Goal: Task Accomplishment & Management: Understand process/instructions

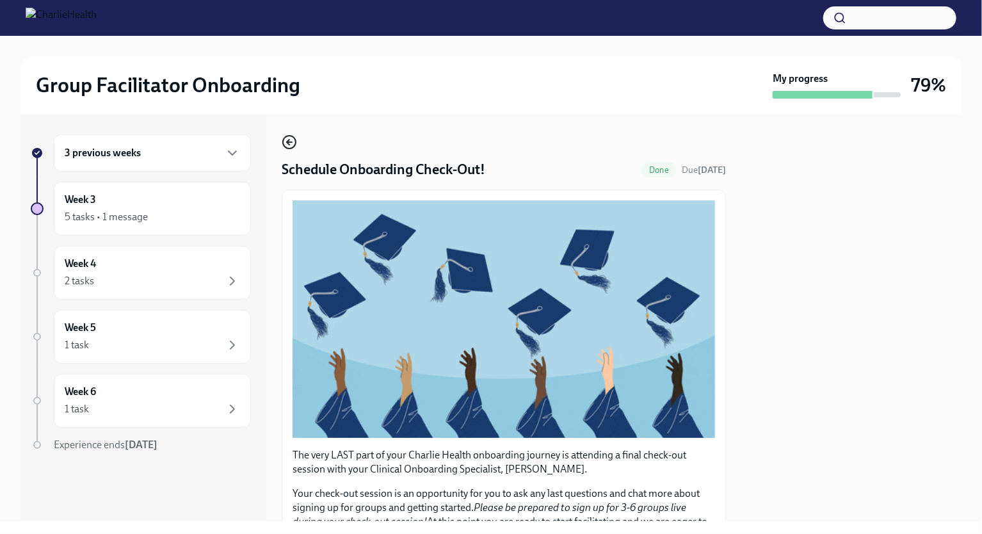
click at [295, 142] on circle "button" at bounding box center [289, 142] width 13 height 13
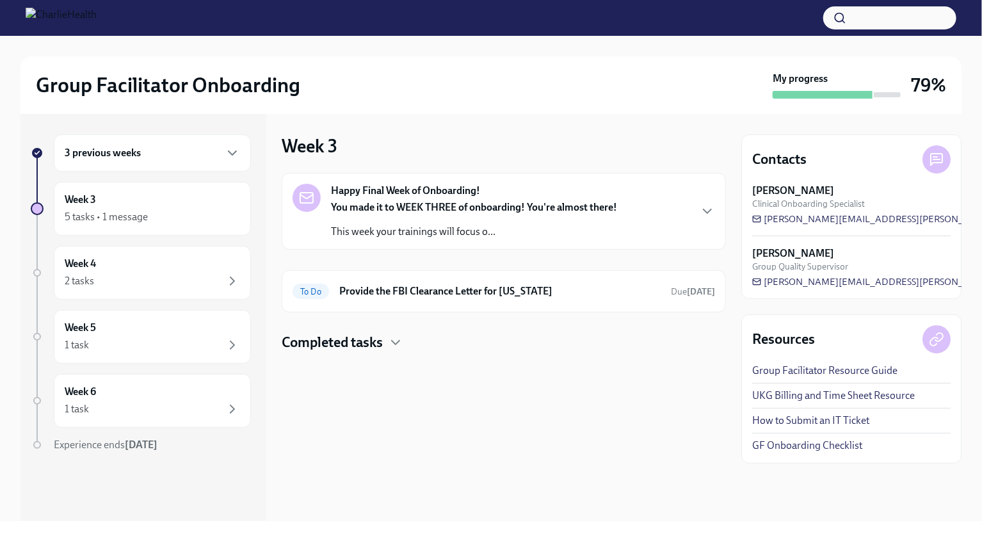
click at [428, 241] on div "Happy Final Week of Onboarding! You made it to WEEK THREE of onboarding! You're…" at bounding box center [504, 211] width 444 height 77
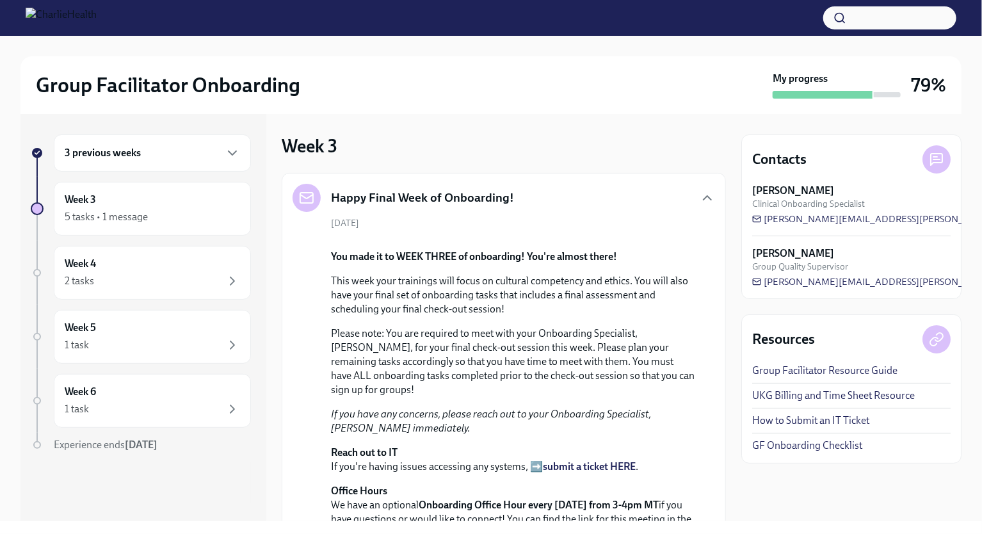
click at [509, 198] on h5 "Happy Final Week of Onboarding!" at bounding box center [422, 197] width 183 height 17
click at [623, 193] on div "Happy Final Week of Onboarding!" at bounding box center [503, 198] width 422 height 28
click at [700, 200] on icon "button" at bounding box center [707, 197] width 15 height 15
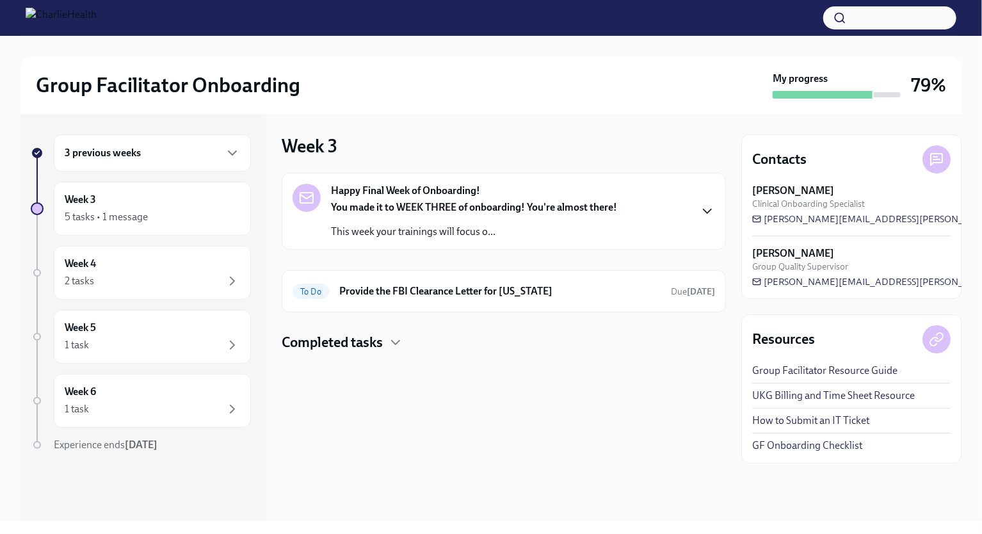
click at [373, 339] on h4 "Completed tasks" at bounding box center [332, 342] width 101 height 19
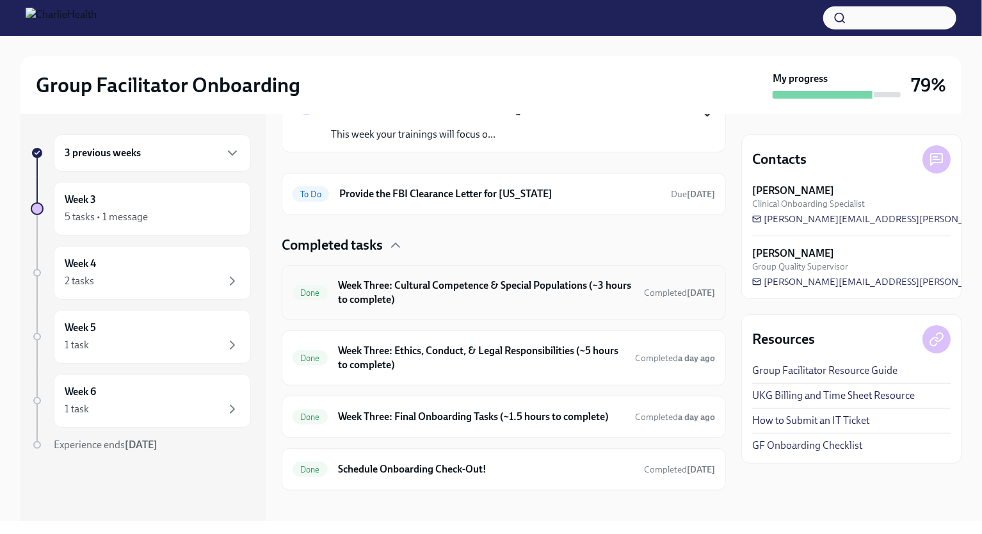
scroll to position [105, 0]
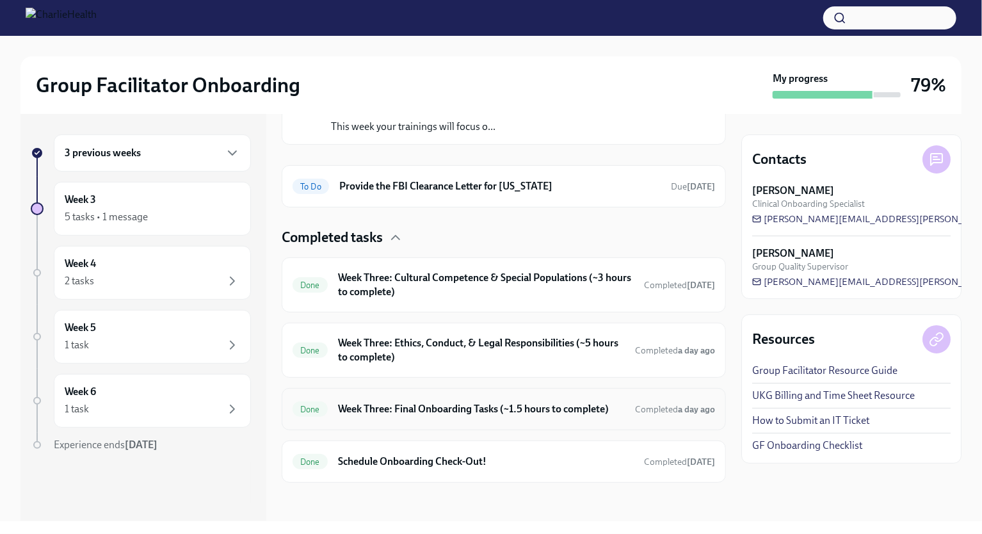
click at [467, 418] on div "Done Week Three: Final Onboarding Tasks (~1.5 hours to complete) Completed a da…" at bounding box center [504, 409] width 444 height 42
click at [469, 410] on h6 "Week Three: Final Onboarding Tasks (~1.5 hours to complete)" at bounding box center [481, 409] width 287 height 14
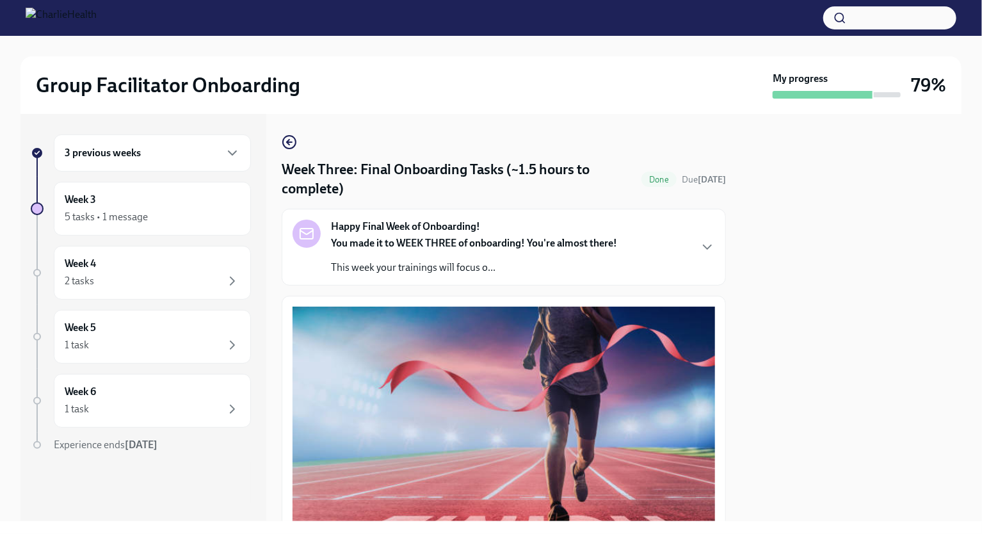
drag, startPoint x: 417, startPoint y: 145, endPoint x: 385, endPoint y: 210, distance: 72.1
drag, startPoint x: 385, startPoint y: 210, endPoint x: 518, endPoint y: 140, distance: 150.3
click at [232, 275] on icon "button" at bounding box center [232, 280] width 15 height 15
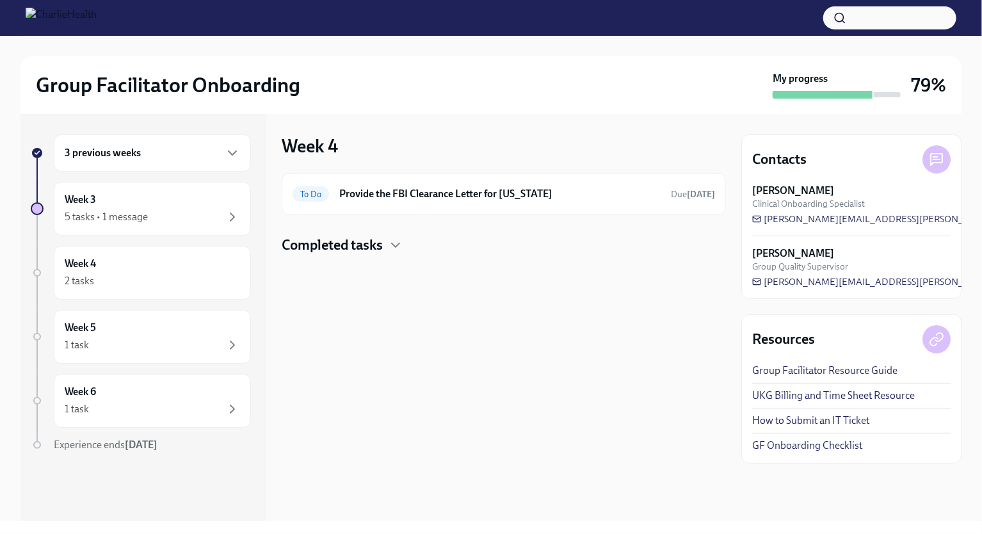
click at [381, 247] on h4 "Completed tasks" at bounding box center [332, 245] width 101 height 19
click at [367, 276] on div "Done Schedule Onboarding Check-Out! Completed [DATE]" at bounding box center [503, 286] width 422 height 20
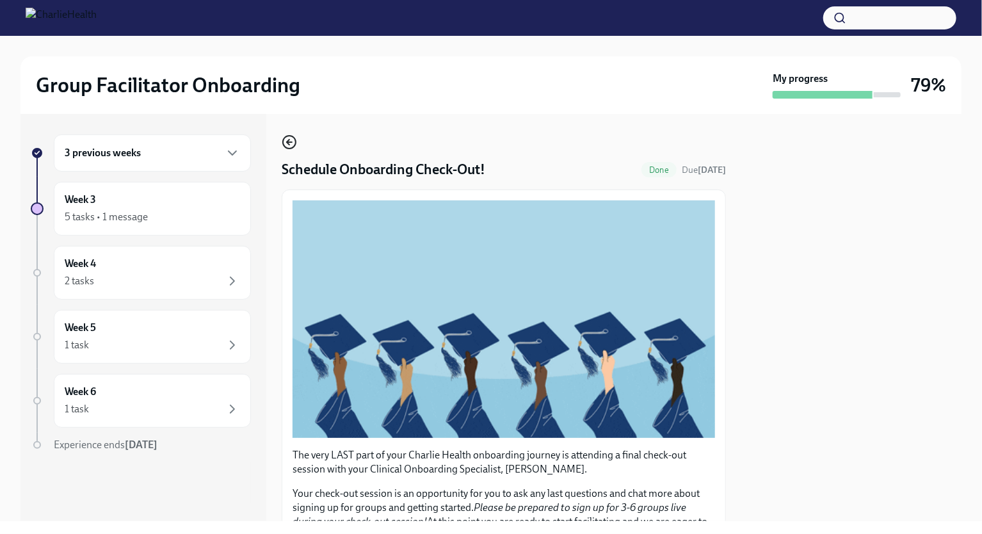
click at [288, 141] on icon "button" at bounding box center [289, 141] width 15 height 15
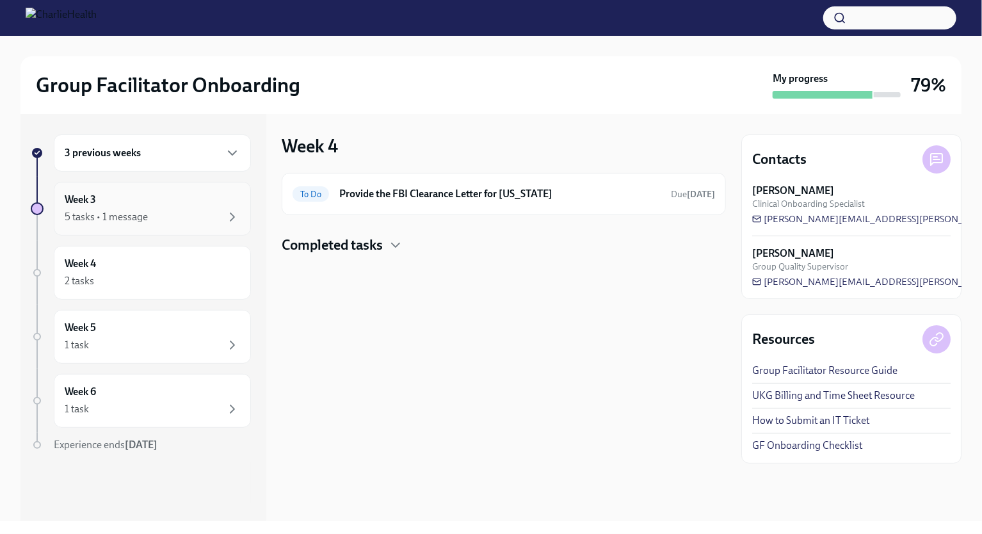
click at [205, 218] on div "5 tasks • 1 message" at bounding box center [152, 216] width 175 height 15
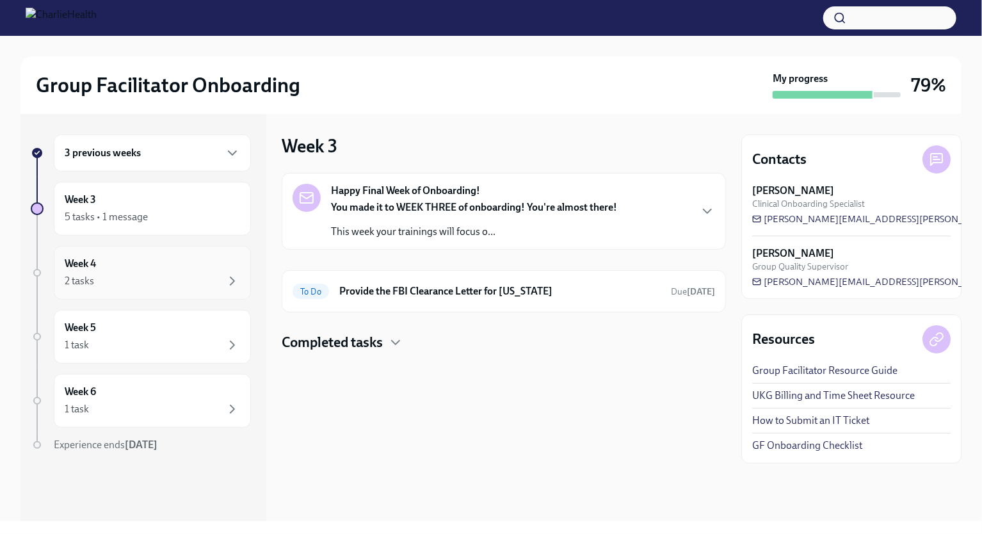
click at [199, 281] on div "2 tasks" at bounding box center [152, 280] width 175 height 15
